Goal: Navigation & Orientation: Find specific page/section

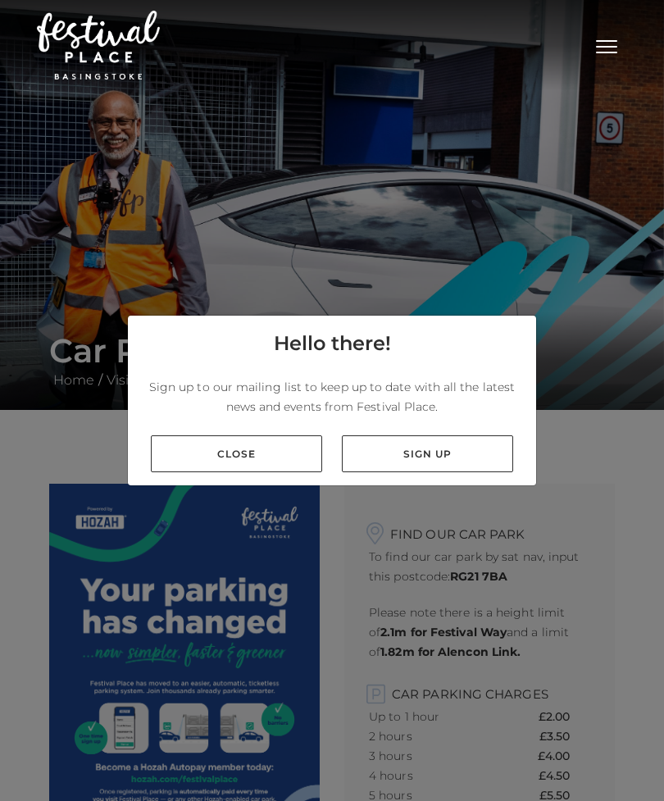
click at [269, 472] on link "Close" at bounding box center [236, 453] width 171 height 37
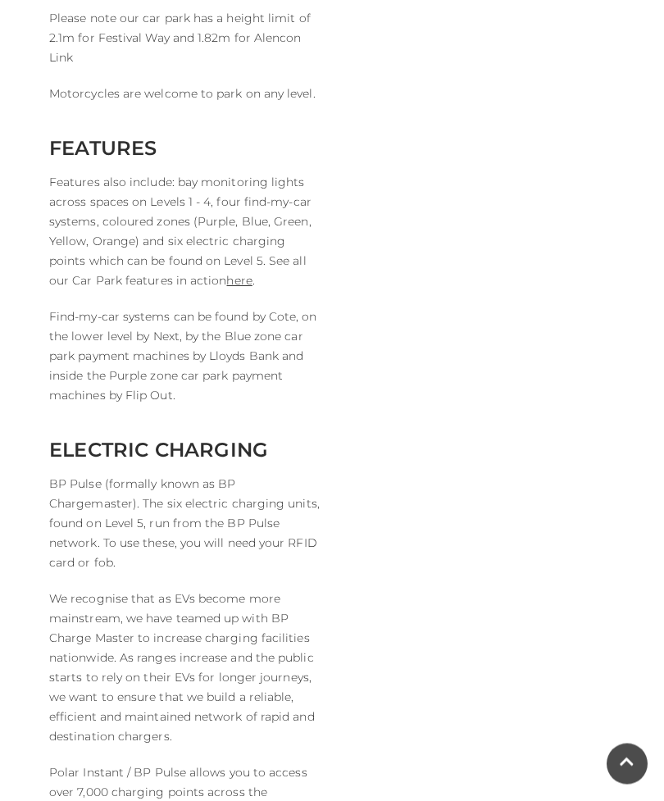
scroll to position [3341, 0]
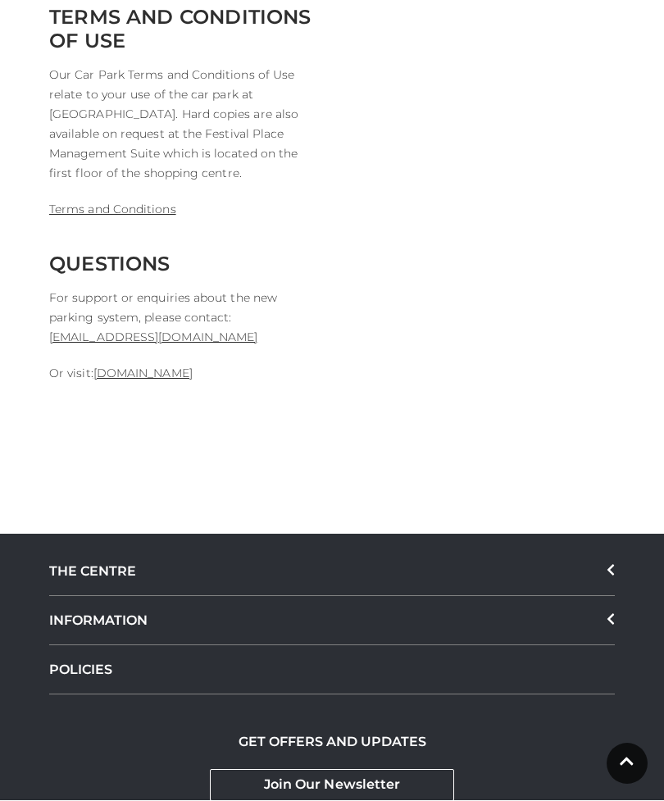
click at [594, 597] on div "INFORMATION" at bounding box center [332, 621] width 566 height 49
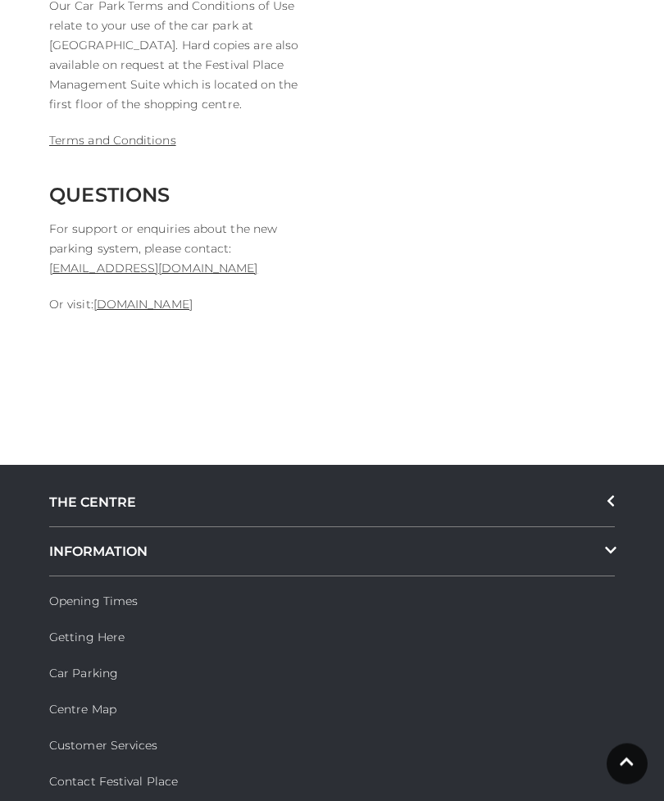
scroll to position [4920, 0]
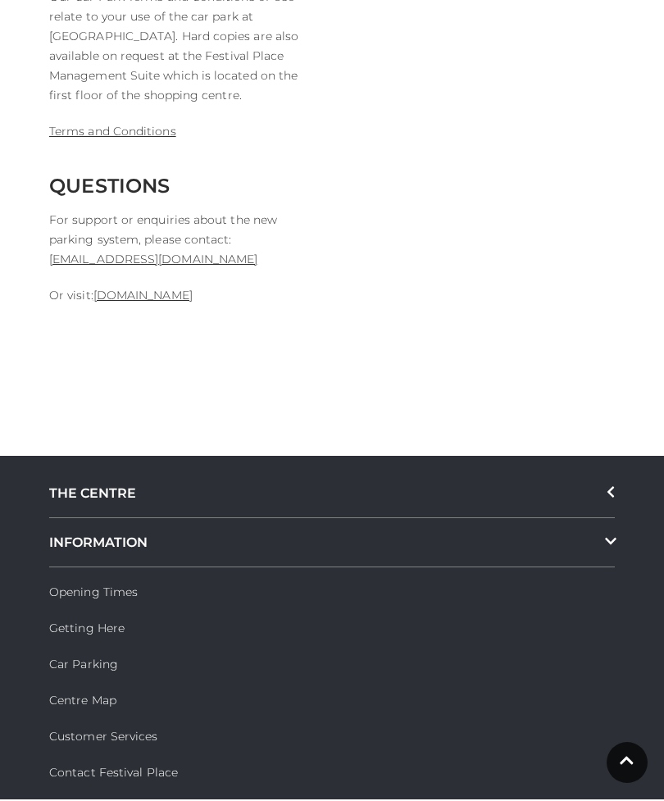
click at [93, 658] on link "Car Parking" at bounding box center [83, 665] width 69 height 15
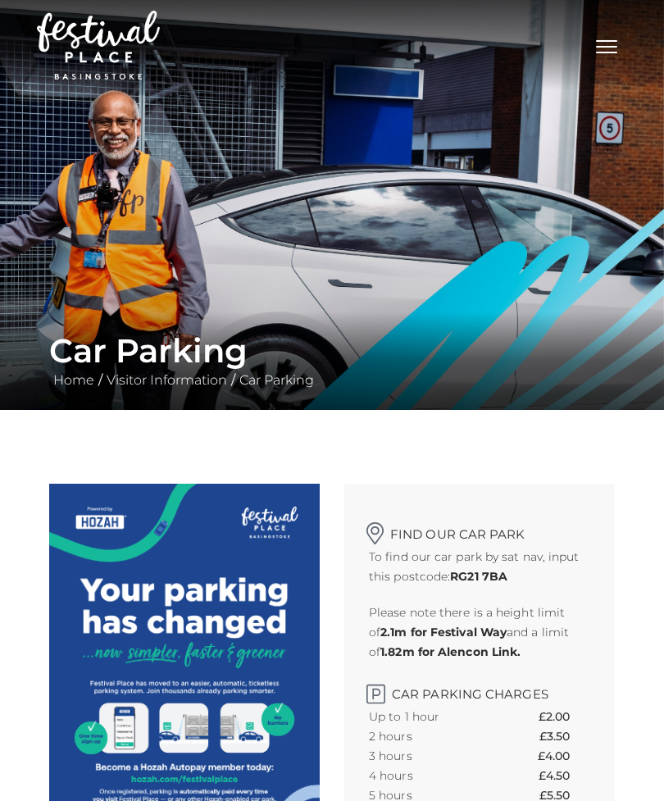
click at [607, 54] on button "Toggle navigation" at bounding box center [606, 45] width 41 height 24
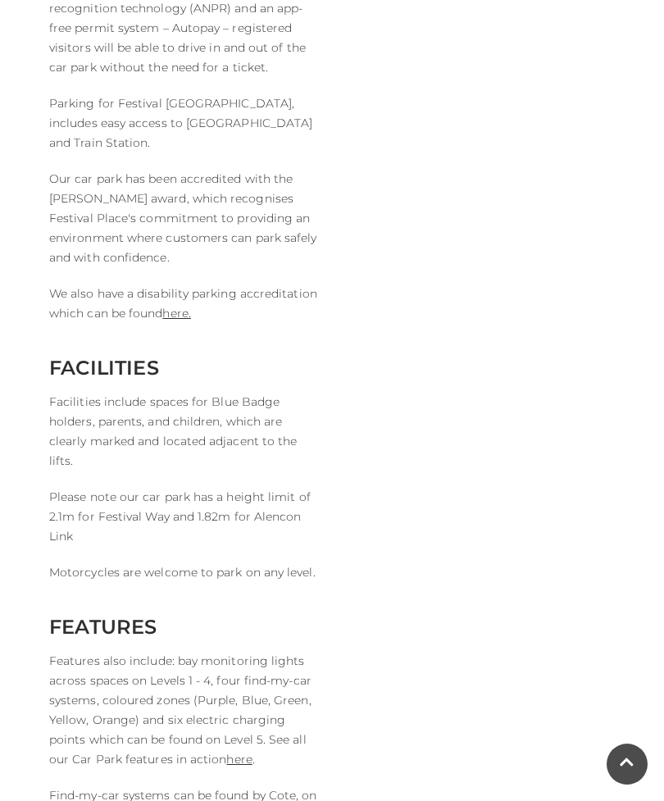
scroll to position [2865, 0]
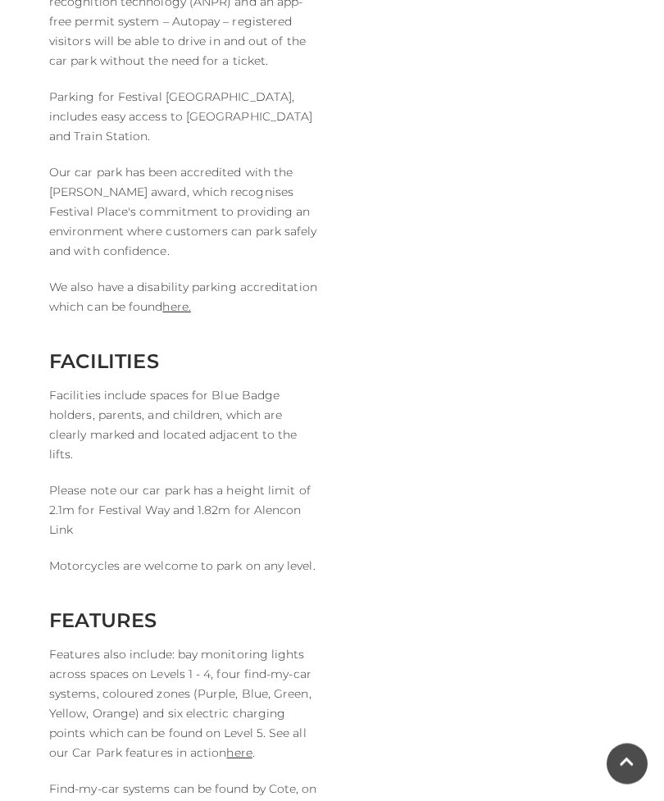
click at [242, 746] on link "here" at bounding box center [238, 753] width 25 height 15
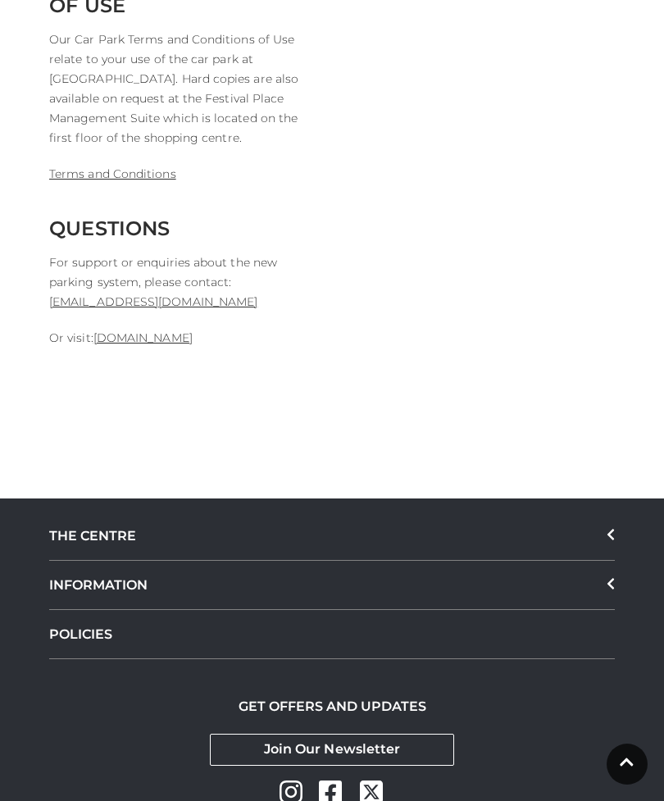
scroll to position [4886, 0]
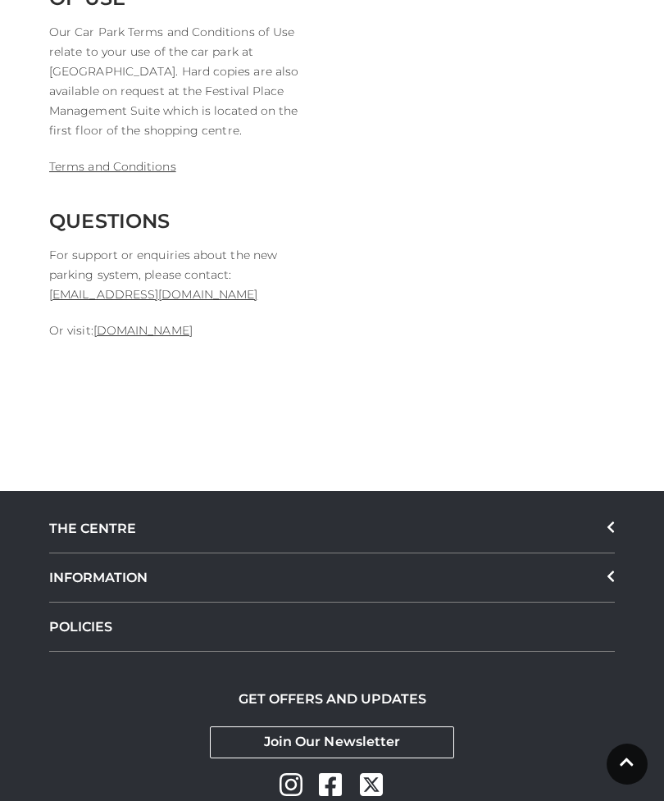
click at [602, 504] on div "THE CENTRE" at bounding box center [332, 528] width 566 height 49
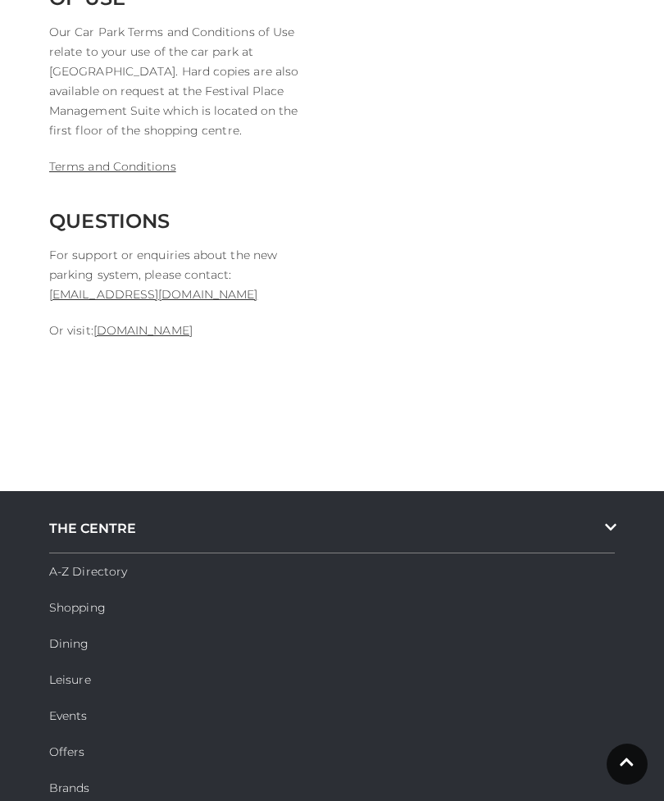
click at [98, 564] on link "A-Z Directory" at bounding box center [88, 571] width 78 height 15
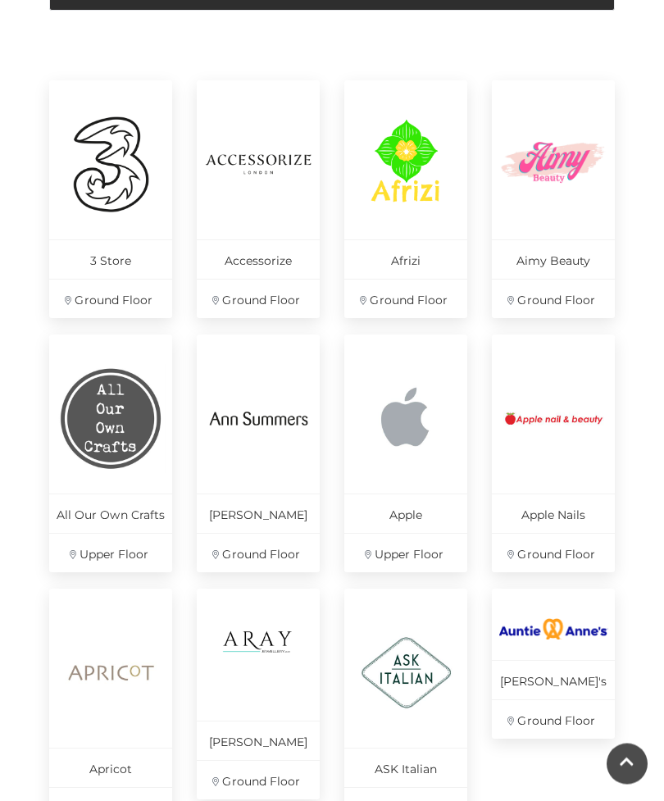
scroll to position [469, 0]
click at [567, 639] on img at bounding box center [553, 628] width 109 height 21
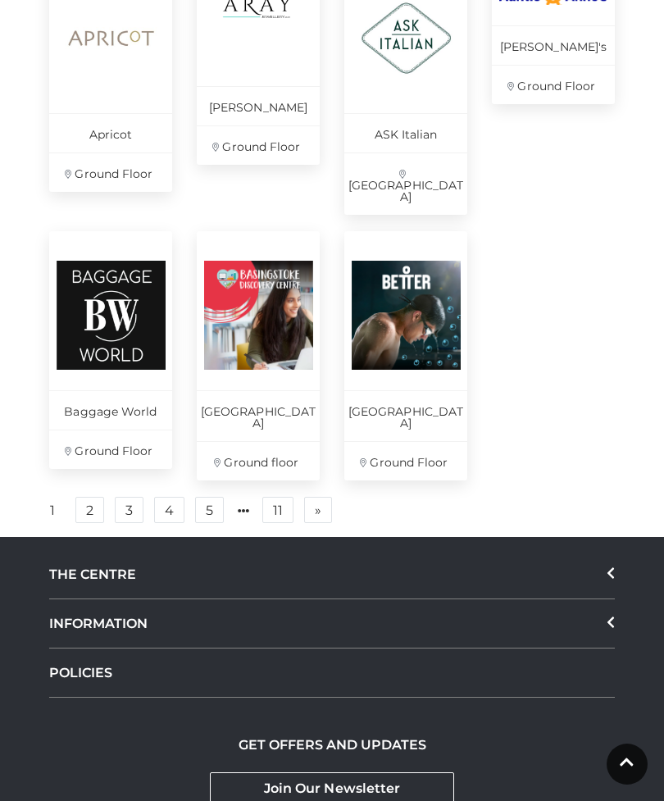
scroll to position [1166, 0]
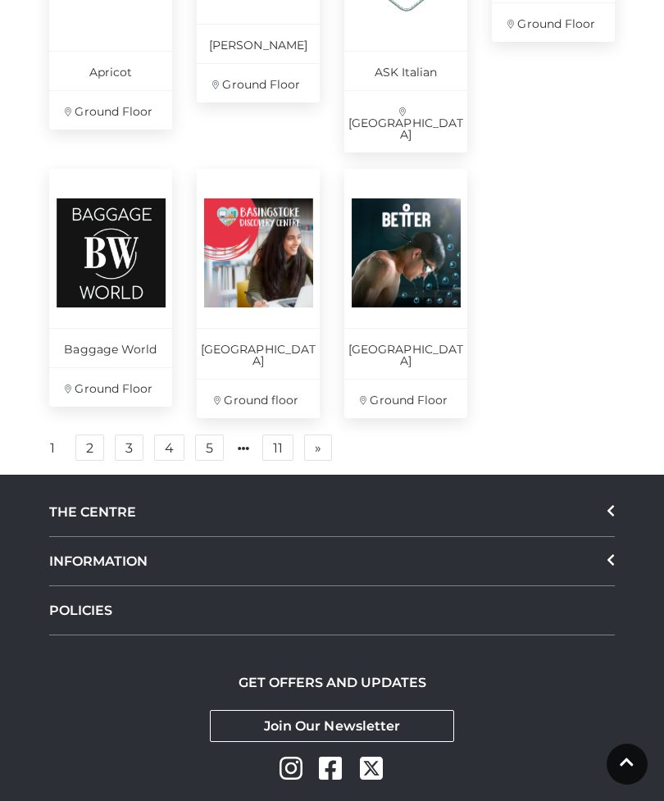
click at [398, 537] on div "INFORMATION" at bounding box center [332, 561] width 566 height 49
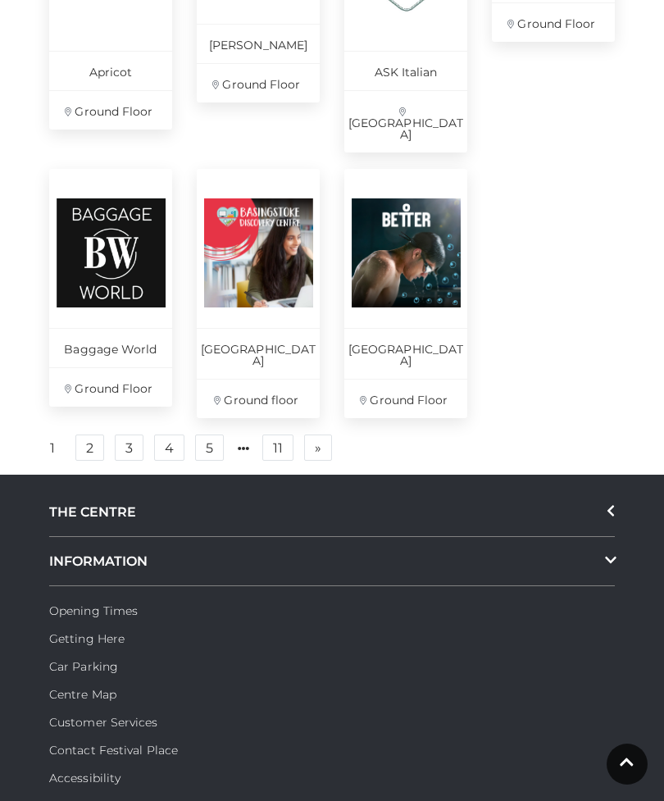
click at [115, 687] on link "Centre Map" at bounding box center [82, 694] width 67 height 15
